Goal: Task Accomplishment & Management: Manage account settings

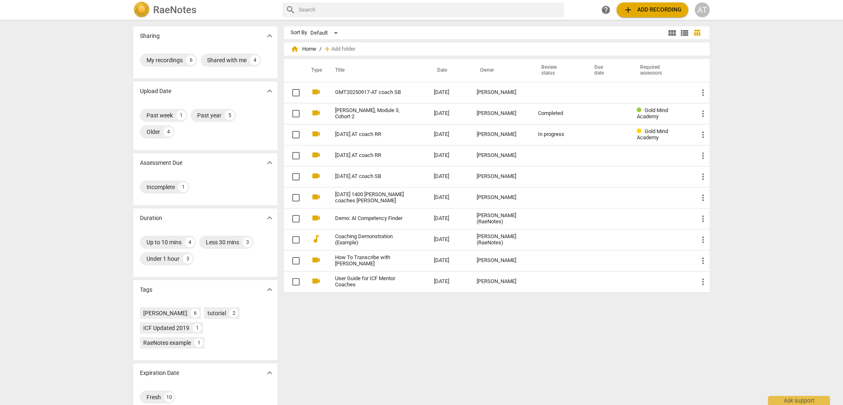
click at [704, 11] on div "AT" at bounding box center [702, 9] width 15 height 15
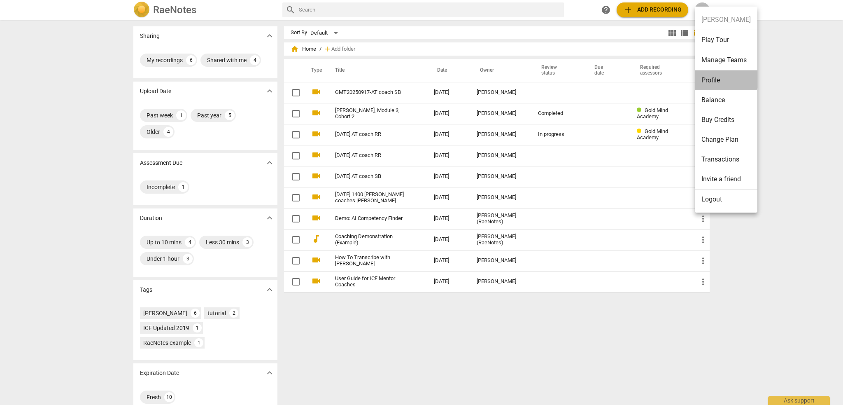
click at [715, 75] on li "Profile" at bounding box center [726, 80] width 63 height 20
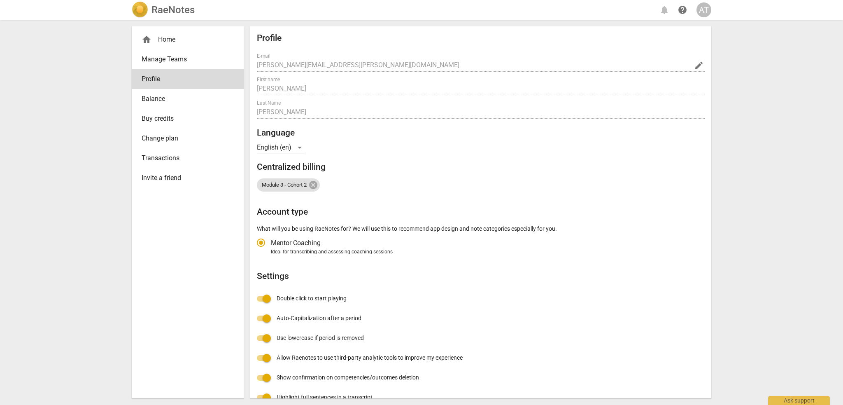
radio input "false"
click at [695, 65] on span "edit" at bounding box center [699, 66] width 10 height 10
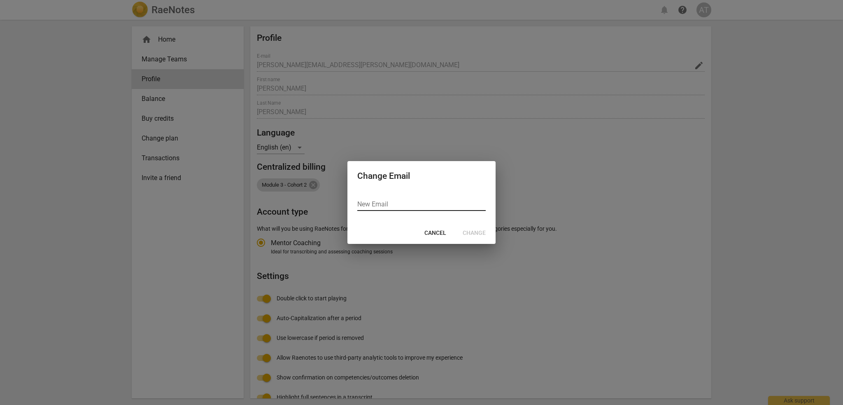
click at [396, 204] on input "email" at bounding box center [421, 205] width 128 height 12
type input "a"
type input "[PERSON_NAME][EMAIL_ADDRESS][DOMAIN_NAME]"
click at [478, 236] on span "Change" at bounding box center [474, 233] width 23 height 8
